Goal: Transaction & Acquisition: Purchase product/service

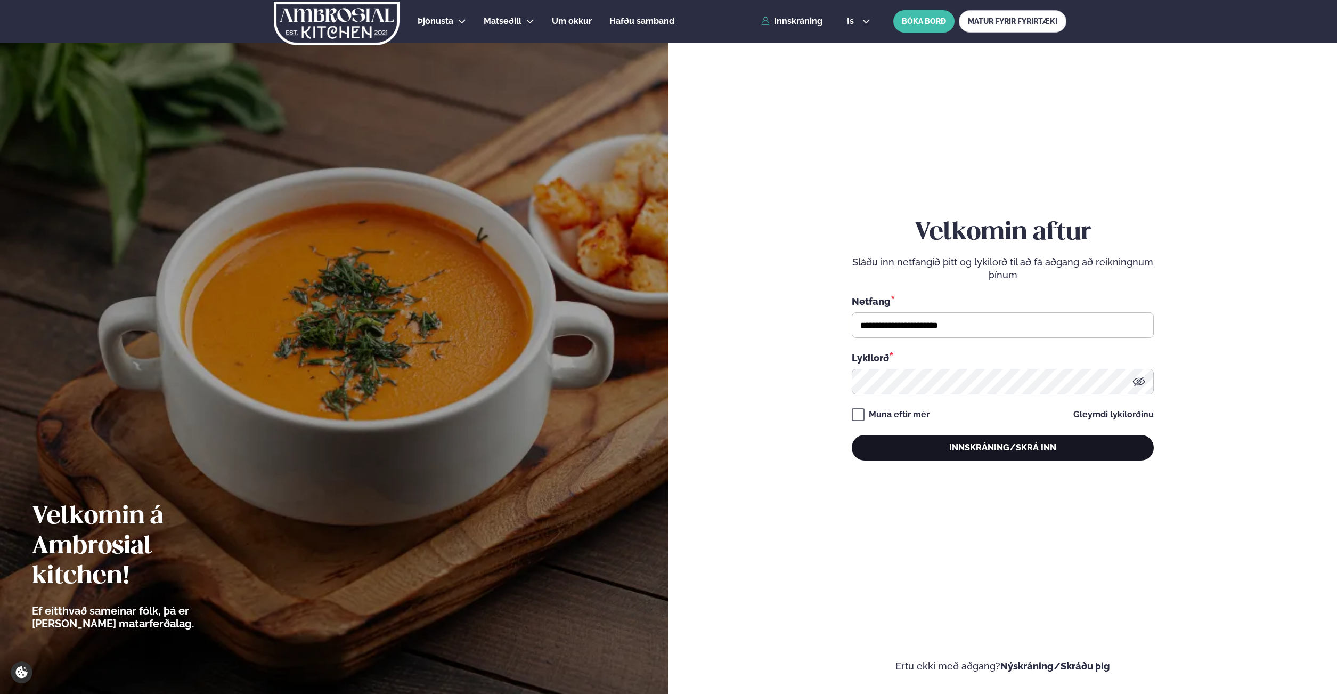
click at [991, 455] on button "Innskráning/Skrá inn" at bounding box center [1003, 448] width 302 height 26
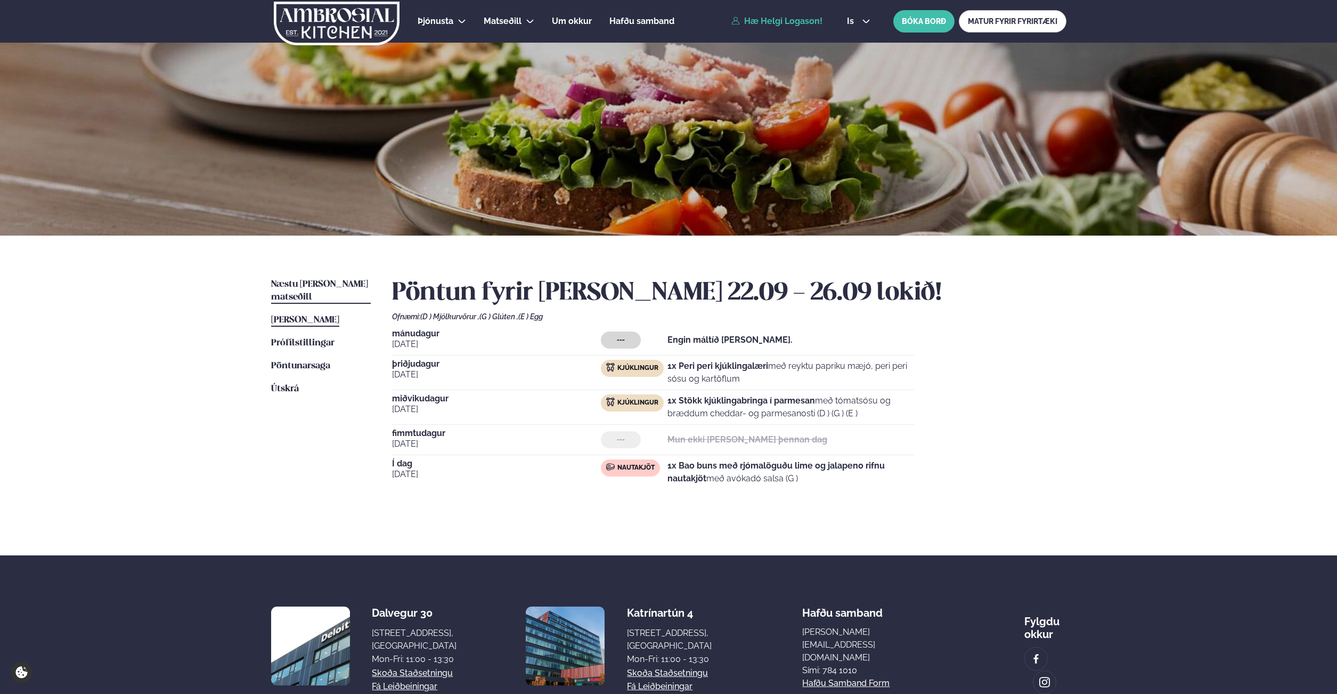
click at [307, 288] on span "Næstu [PERSON_NAME] matseðill" at bounding box center [319, 291] width 97 height 22
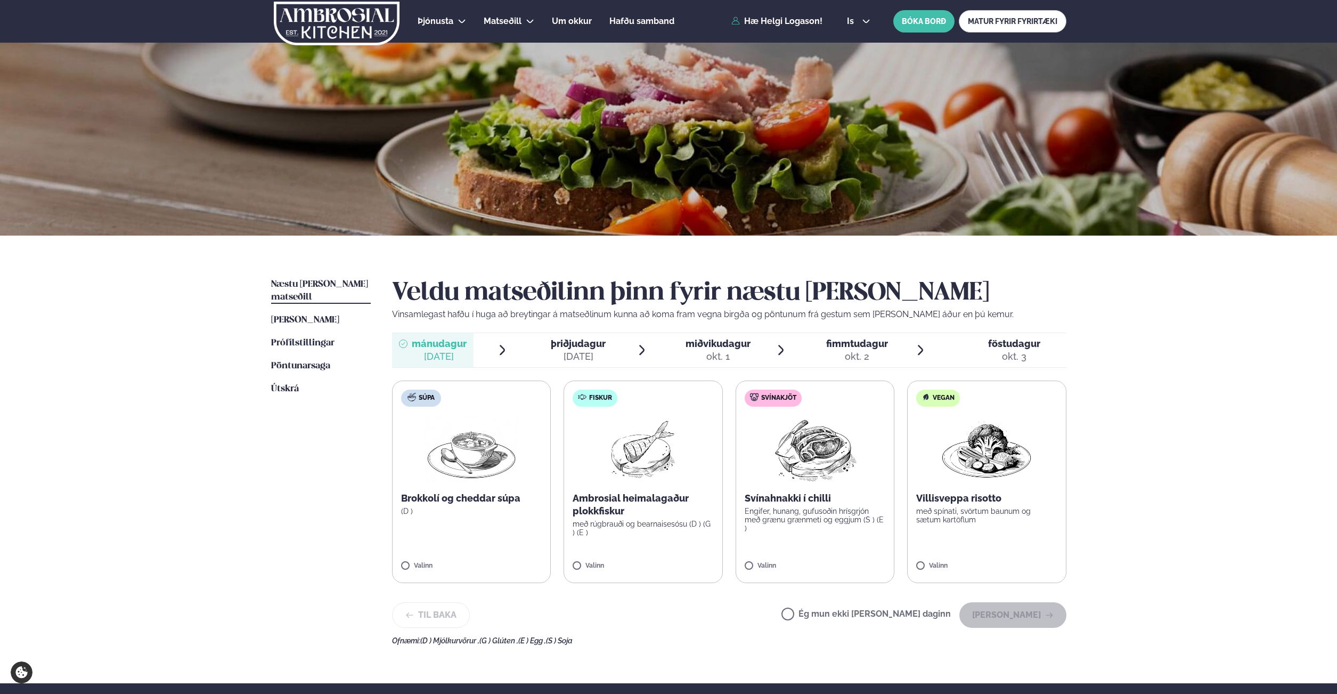
click at [573, 343] on span "þriðjudagur" at bounding box center [578, 343] width 55 height 11
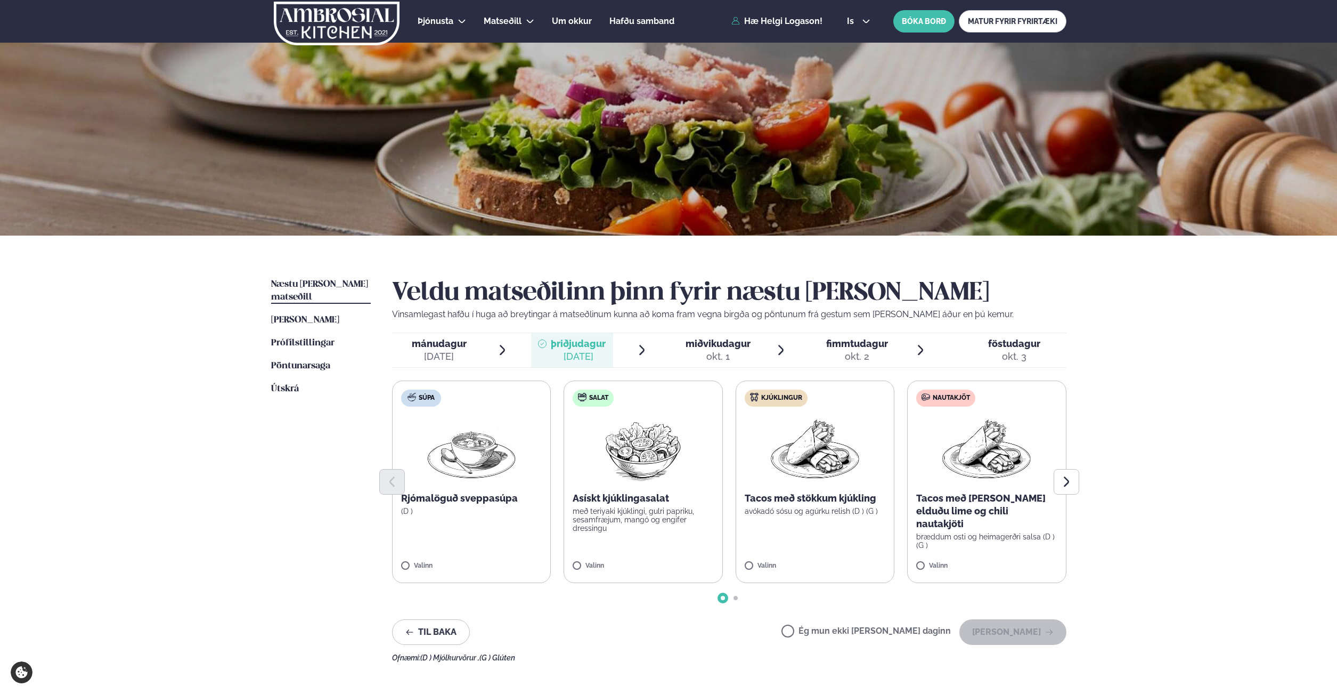
click at [806, 561] on label "Kjúklingur Tacos með stökkum kjúkling avókadó sósu og agúrku relish (D ) (G ) V…" at bounding box center [815, 481] width 159 height 202
click at [795, 561] on div at bounding box center [783, 560] width 40 height 21
click at [979, 559] on label "Nautakjöt Tacos með [PERSON_NAME] elduðu lime og chili nautakjöti bræddum osti …" at bounding box center [986, 481] width 159 height 202
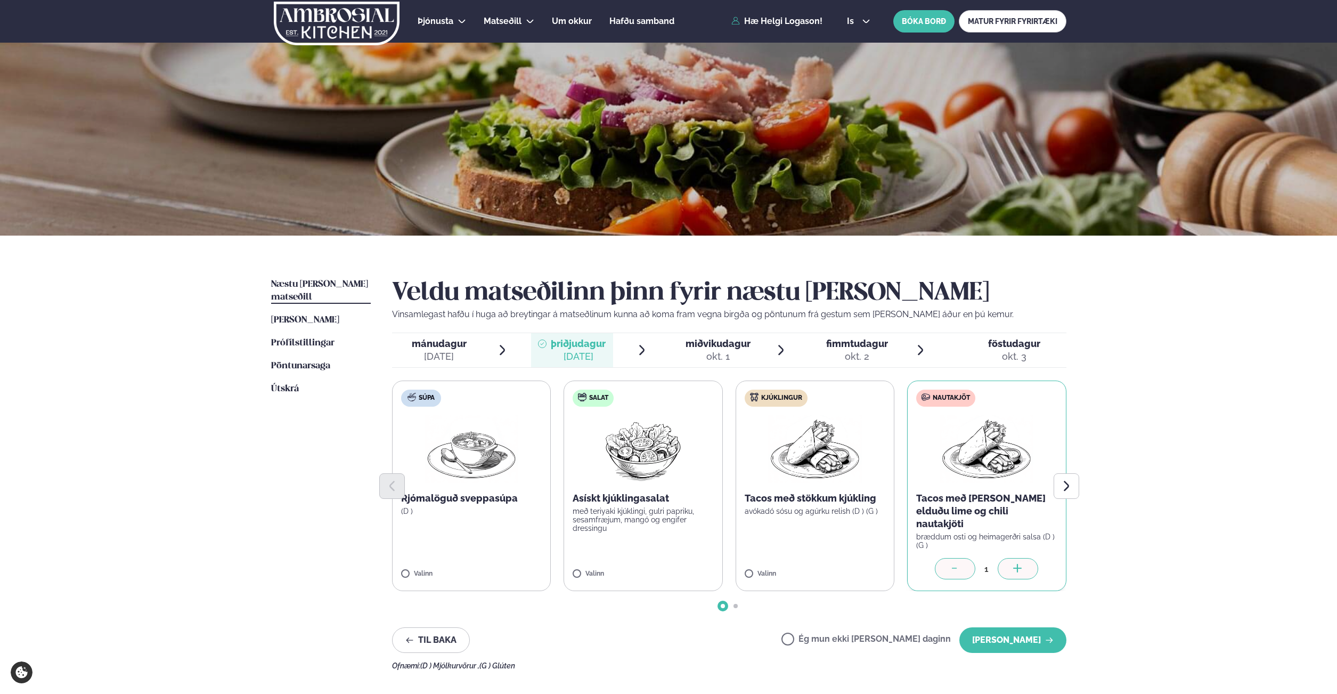
click at [966, 564] on div at bounding box center [955, 568] width 40 height 21
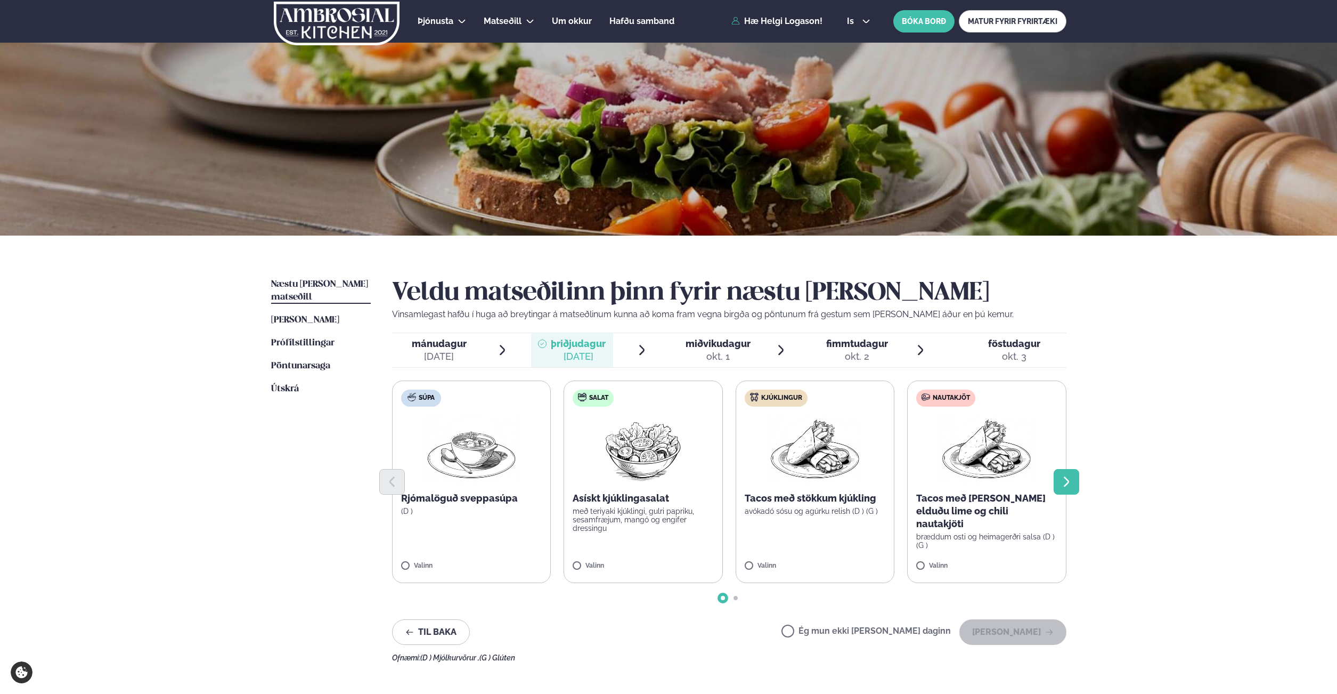
click at [1058, 483] on button "Next slide" at bounding box center [1067, 482] width 26 height 26
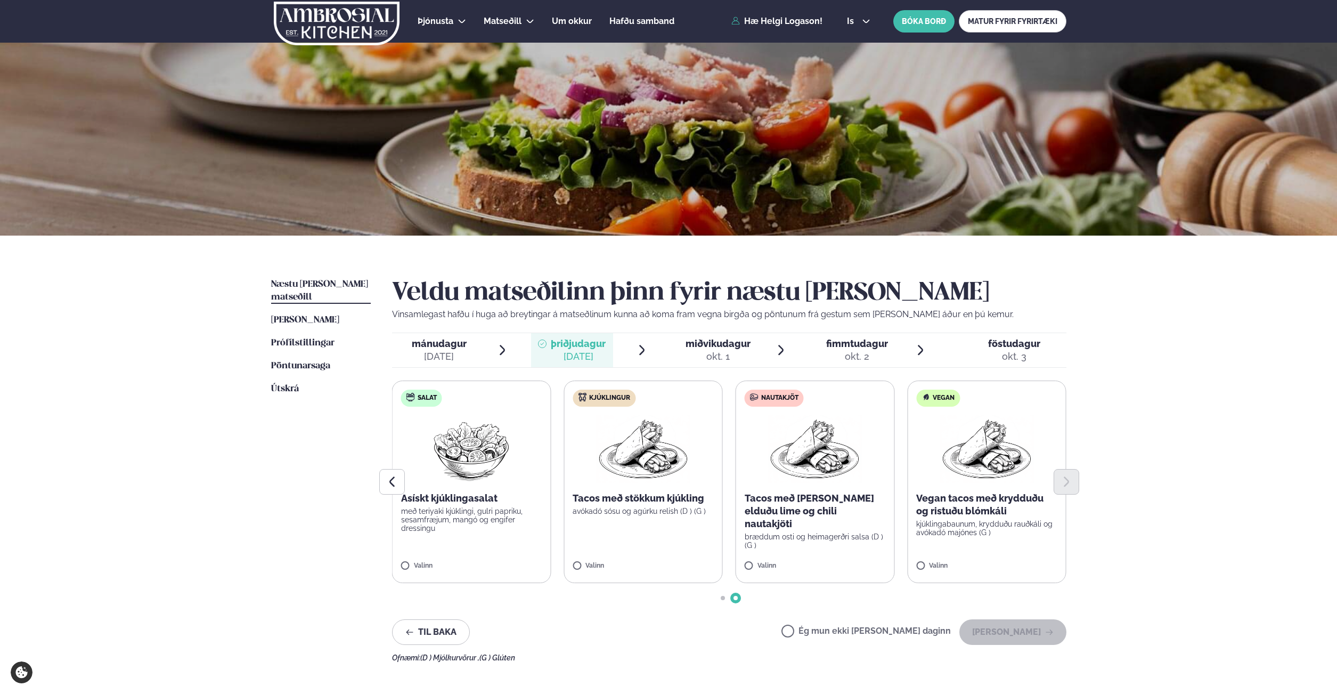
click at [625, 495] on p "Tacos með stökkum kjúkling" at bounding box center [643, 498] width 141 height 13
click at [1012, 633] on button "[PERSON_NAME]" at bounding box center [1012, 632] width 107 height 26
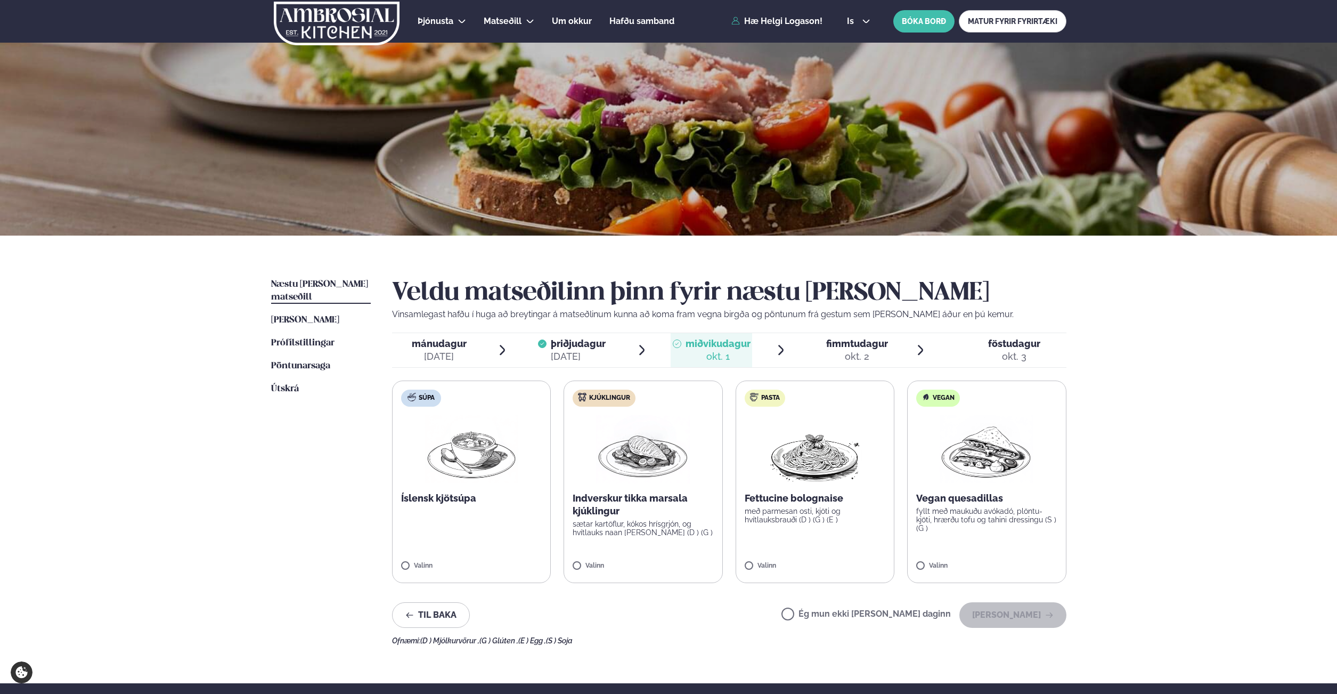
click at [702, 478] on label "Kjúklingur Indverskur tikka marsala kjúklingur sætar kartöflur, kókos hrísgrjón…" at bounding box center [643, 481] width 159 height 202
click at [1022, 618] on button "[PERSON_NAME]" at bounding box center [1012, 615] width 107 height 26
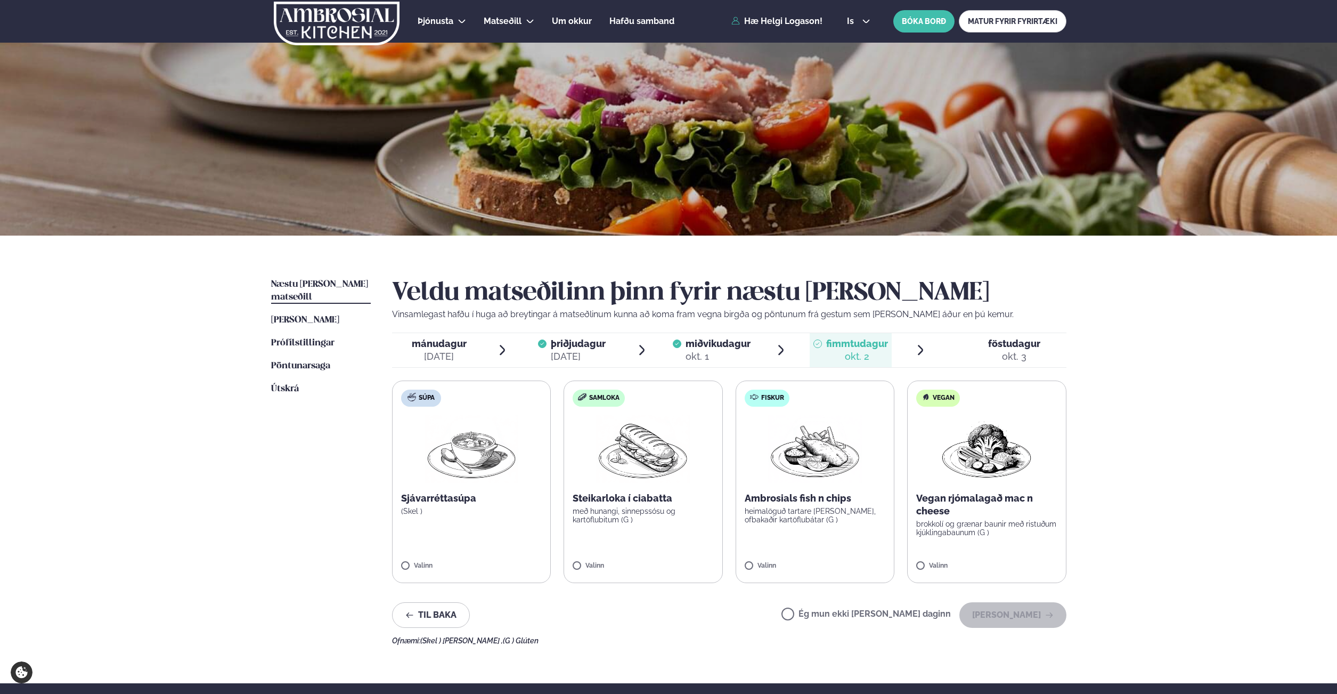
click at [800, 501] on p "Ambrosials fish n chips" at bounding box center [815, 498] width 141 height 13
click at [790, 525] on label "Fiskur Ambrosials fish n chips heimalöguð tartare [PERSON_NAME], ofbakaðir kart…" at bounding box center [815, 481] width 159 height 202
click at [793, 491] on label "Fiskur Ambrosials fish n chips heimalöguð tartare [PERSON_NAME], ofbakaðir kart…" at bounding box center [815, 481] width 159 height 202
click at [815, 462] on img at bounding box center [815, 449] width 94 height 68
click at [1008, 614] on button "[PERSON_NAME]" at bounding box center [1012, 615] width 107 height 26
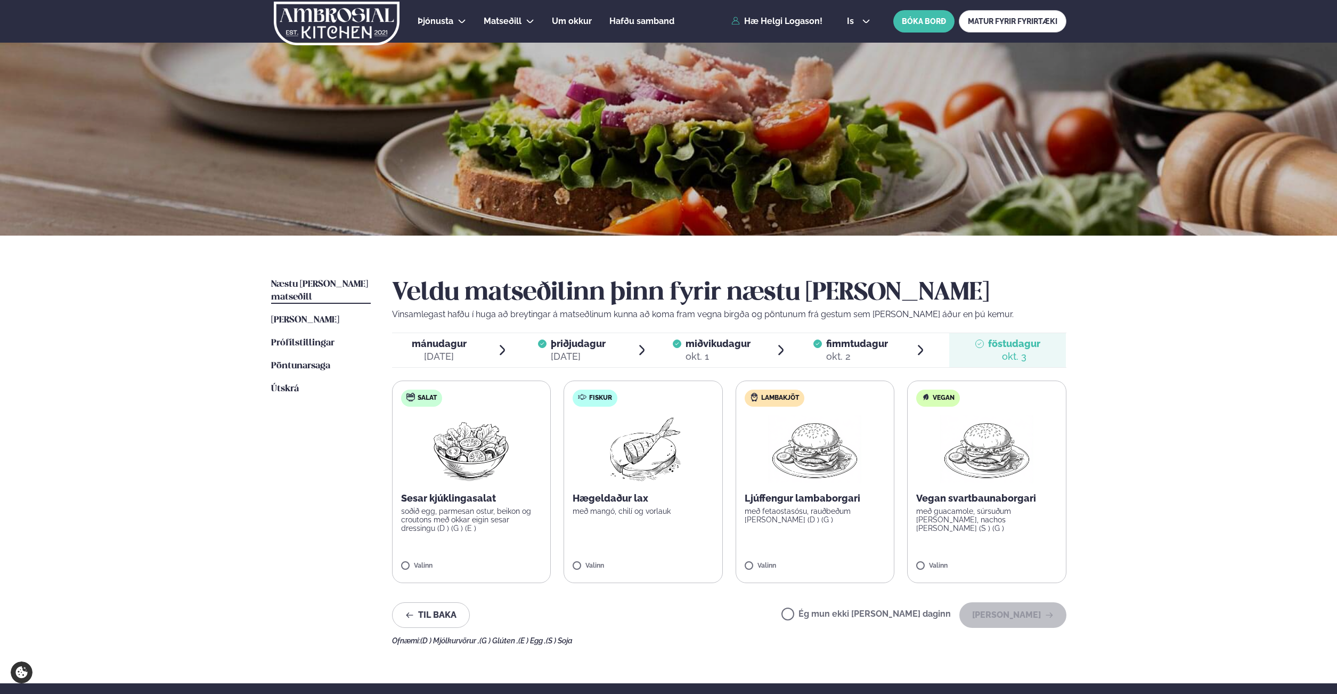
click at [769, 575] on label "Lambakjöt Ljúffengur lambaborgari með fetaostasósu, rauðbeðum [PERSON_NAME] (D …" at bounding box center [815, 481] width 159 height 202
click at [1025, 617] on button "[PERSON_NAME]" at bounding box center [1012, 615] width 107 height 26
